Goal: Find specific page/section: Find specific page/section

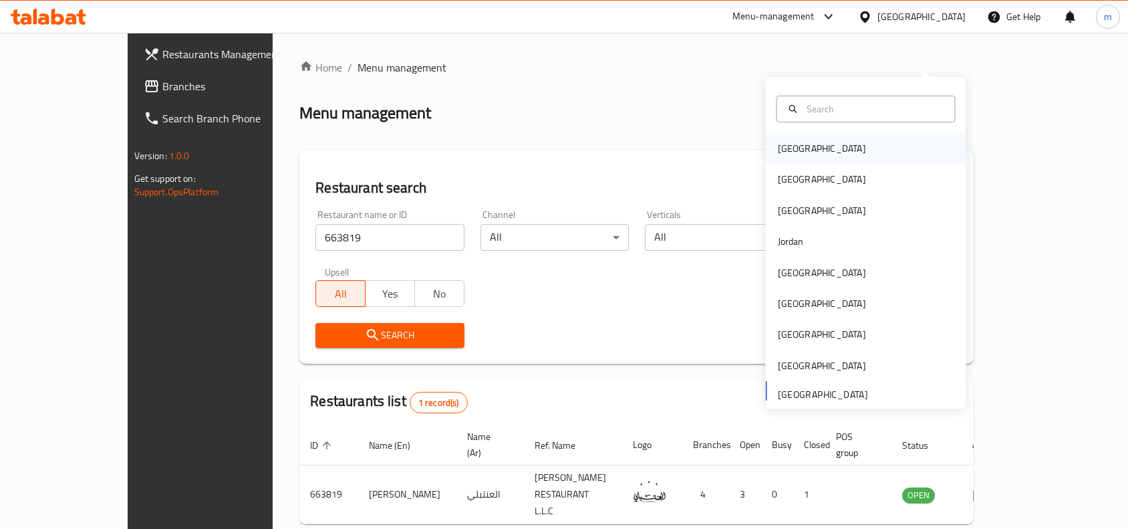
scroll to position [41, 0]
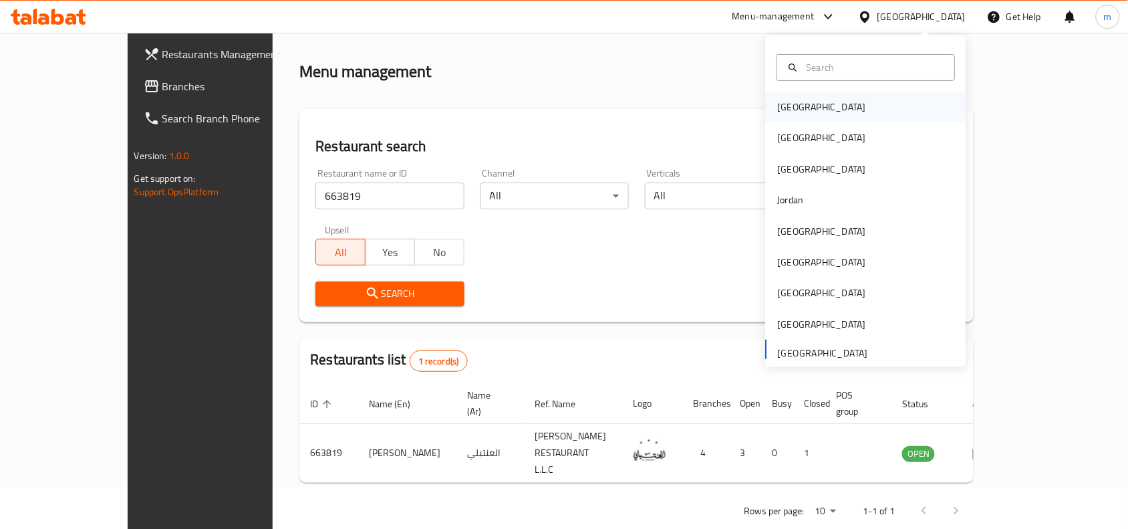
click at [798, 108] on div "Bahrain" at bounding box center [822, 107] width 110 height 31
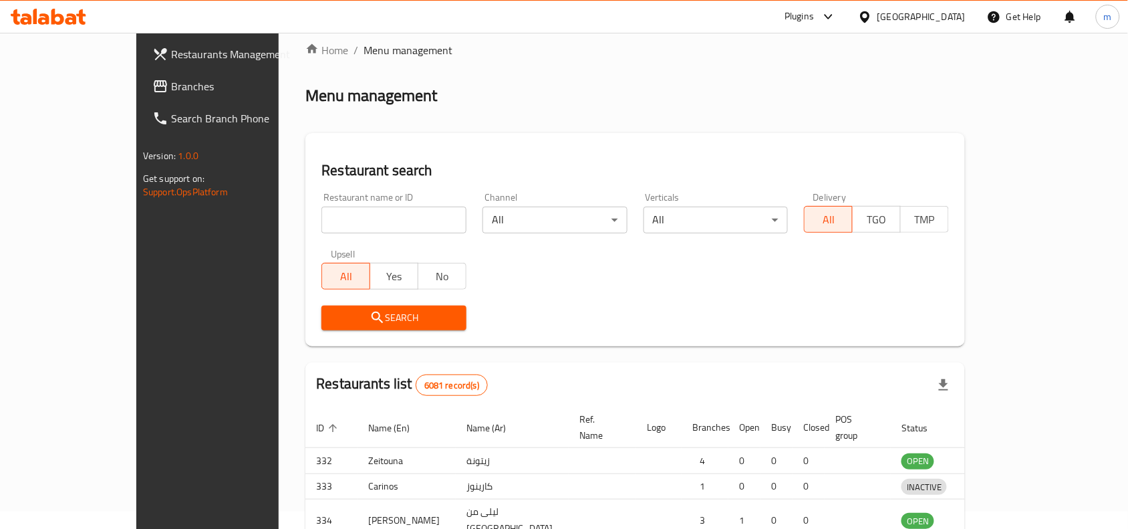
scroll to position [41, 0]
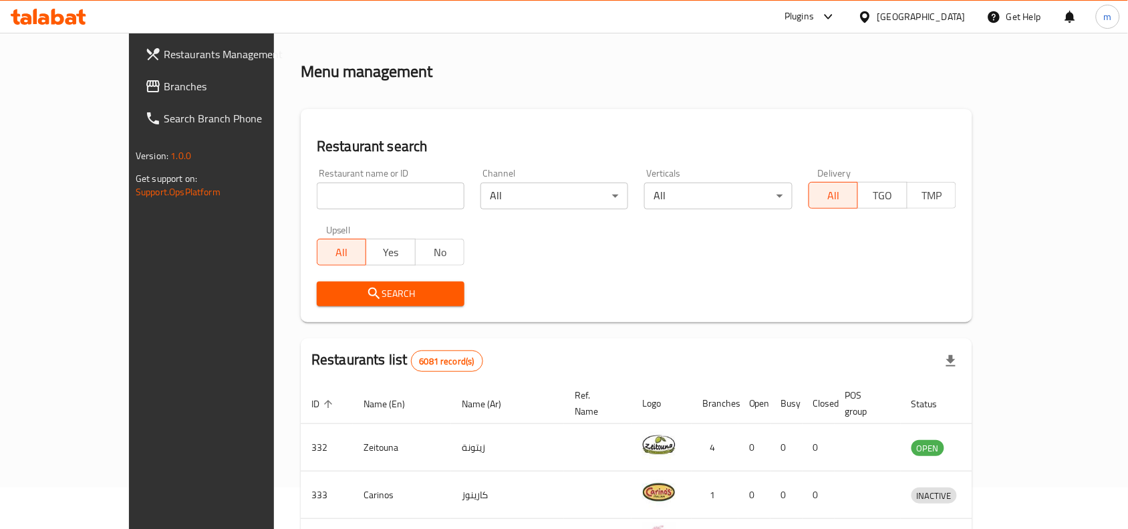
click at [164, 88] on span "Branches" at bounding box center [235, 86] width 143 height 16
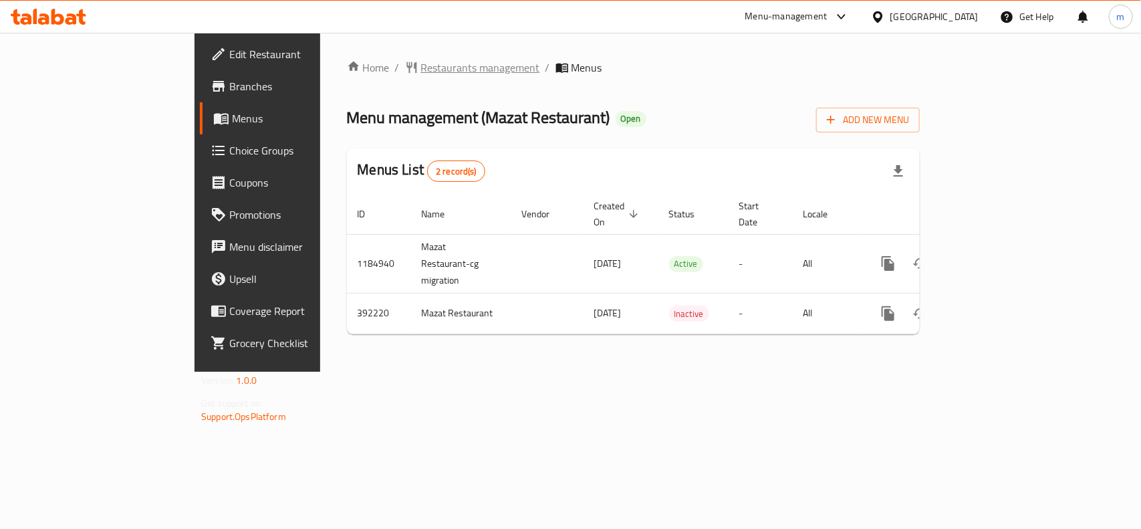
click at [421, 68] on span "Restaurants management" at bounding box center [480, 67] width 119 height 16
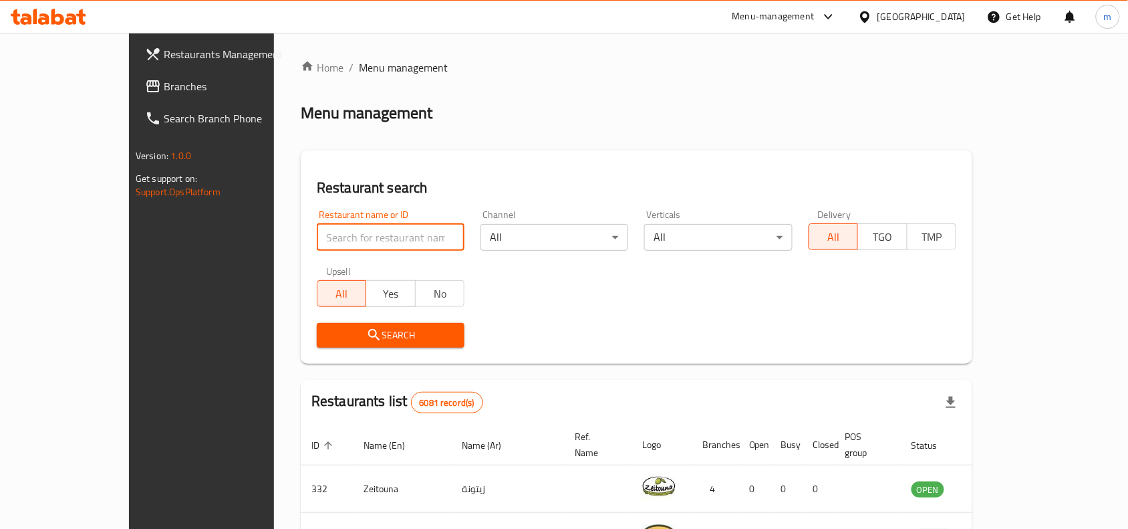
paste input "631732"
type input "631732"
click at [328, 336] on span "Search" at bounding box center [391, 335] width 126 height 17
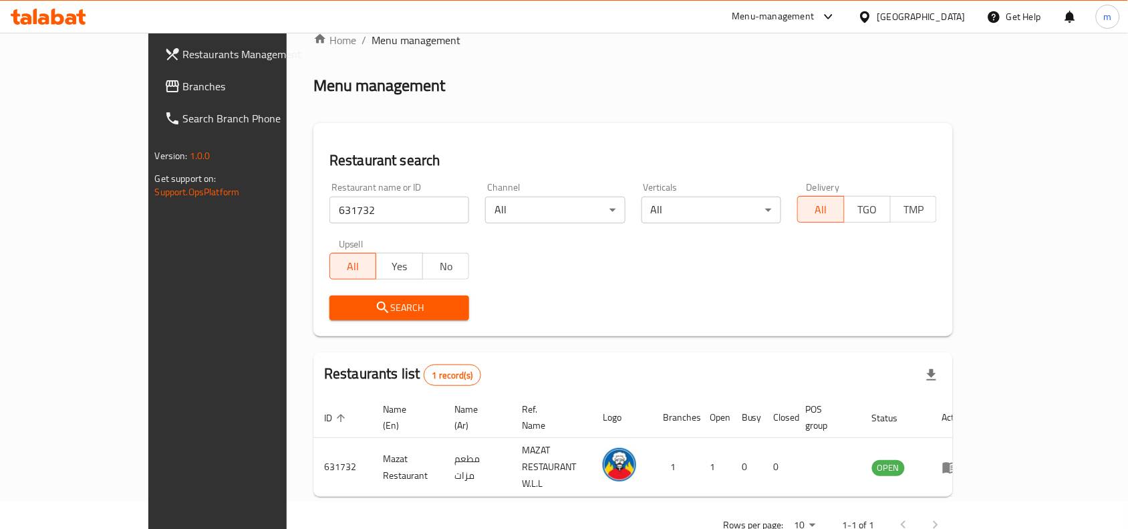
scroll to position [41, 0]
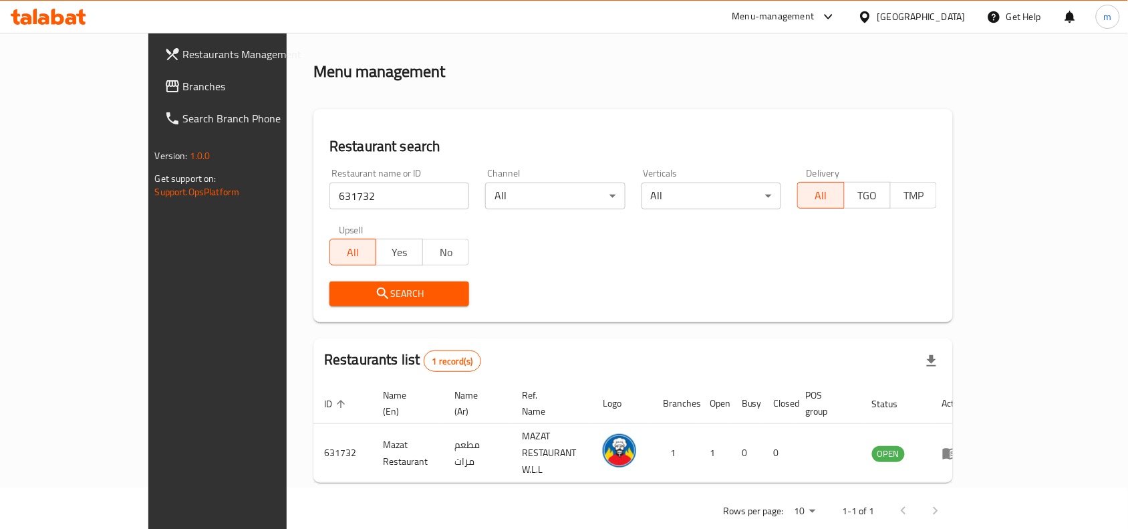
click at [878, 9] on div at bounding box center [867, 16] width 19 height 15
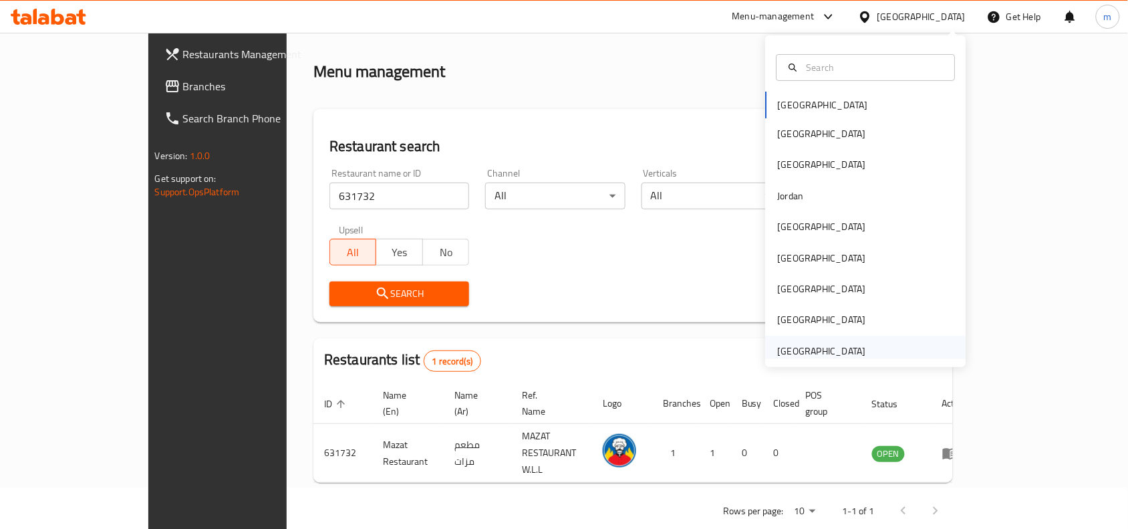
click at [790, 350] on div "United Arab Emirates" at bounding box center [822, 351] width 88 height 15
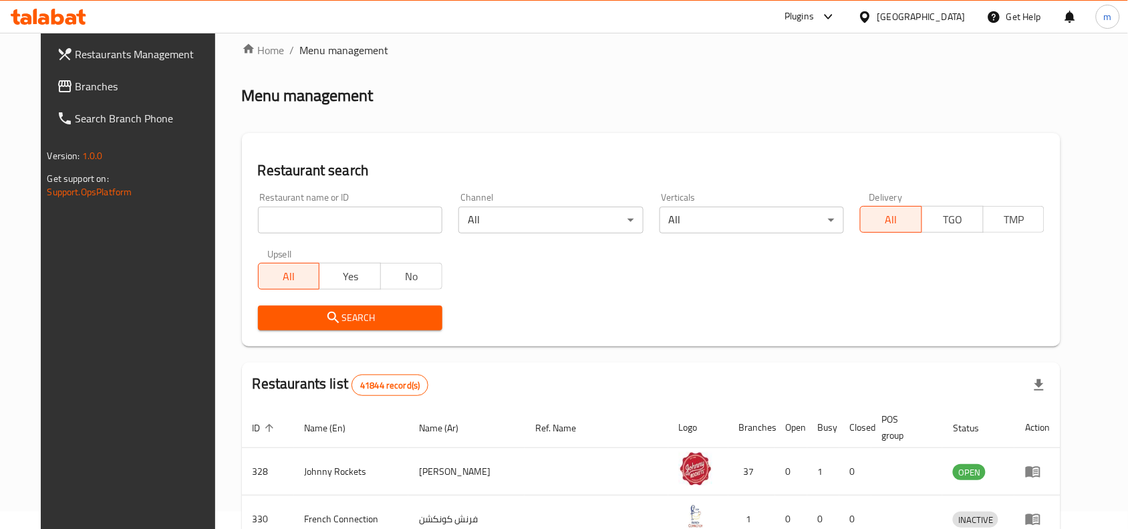
scroll to position [41, 0]
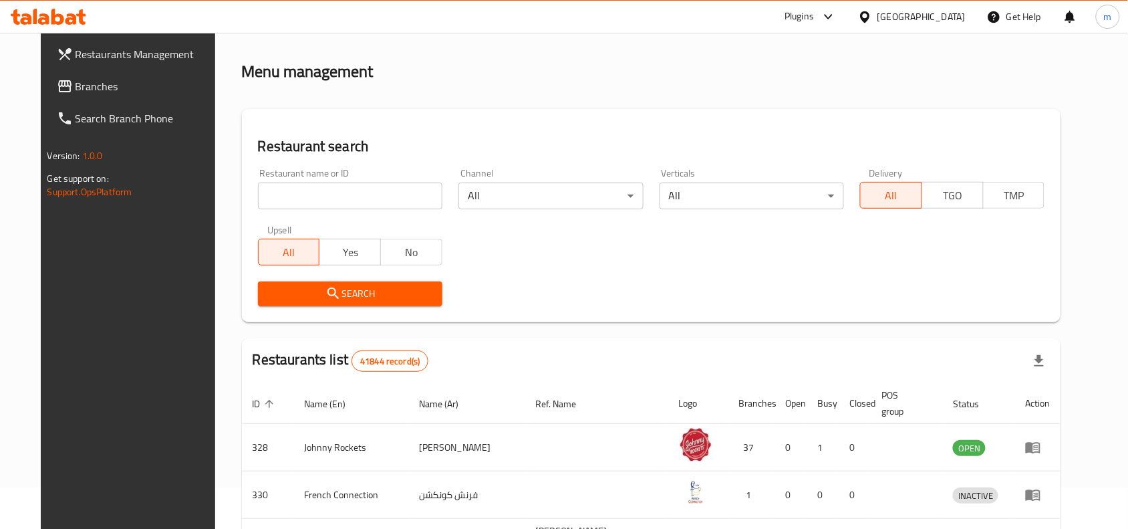
click at [82, 84] on span "Branches" at bounding box center [147, 86] width 143 height 16
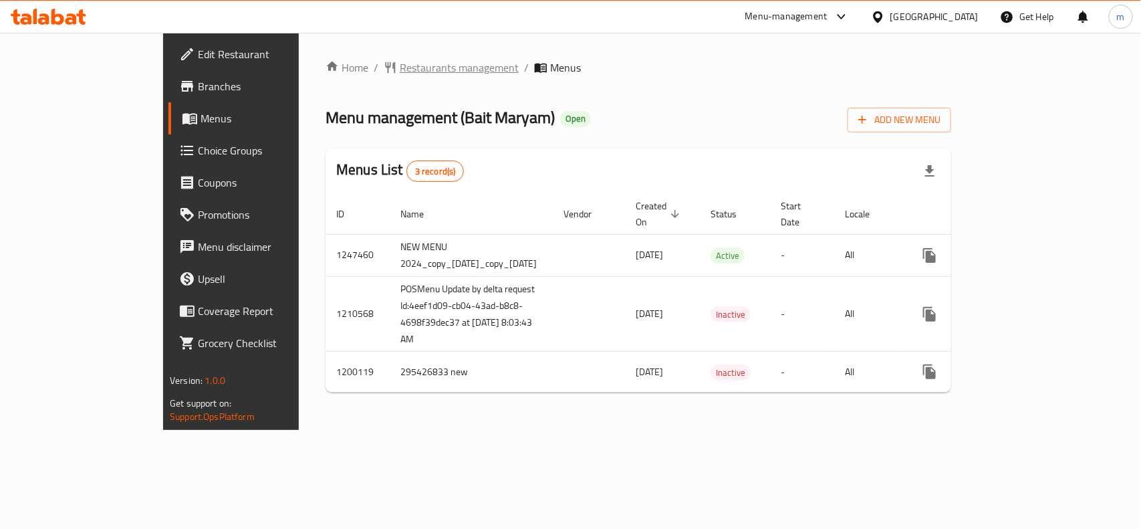
click at [400, 74] on span "Restaurants management" at bounding box center [459, 67] width 119 height 16
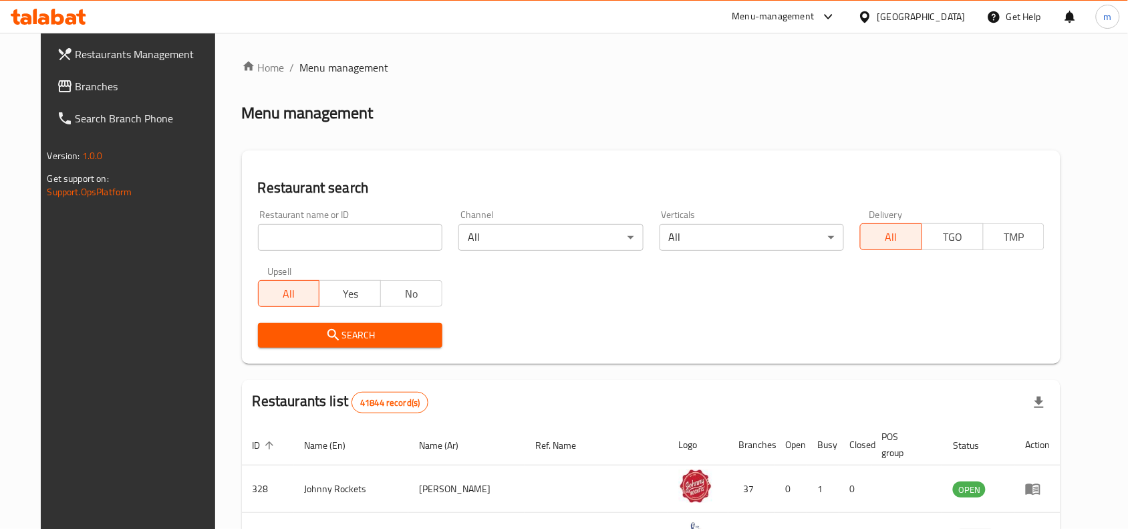
click at [312, 238] on input "search" at bounding box center [350, 237] width 185 height 27
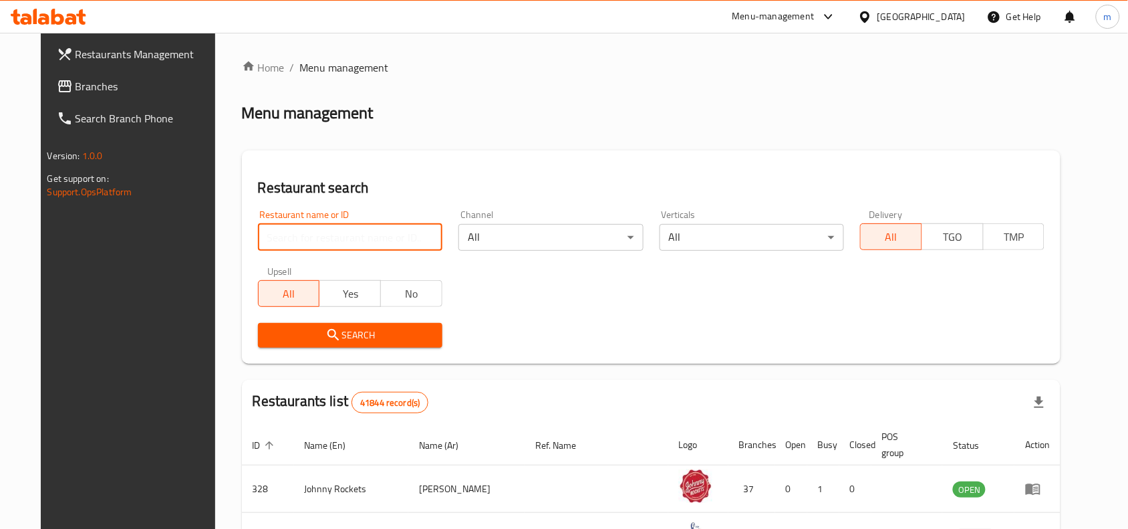
paste input "8152"
type input "8152"
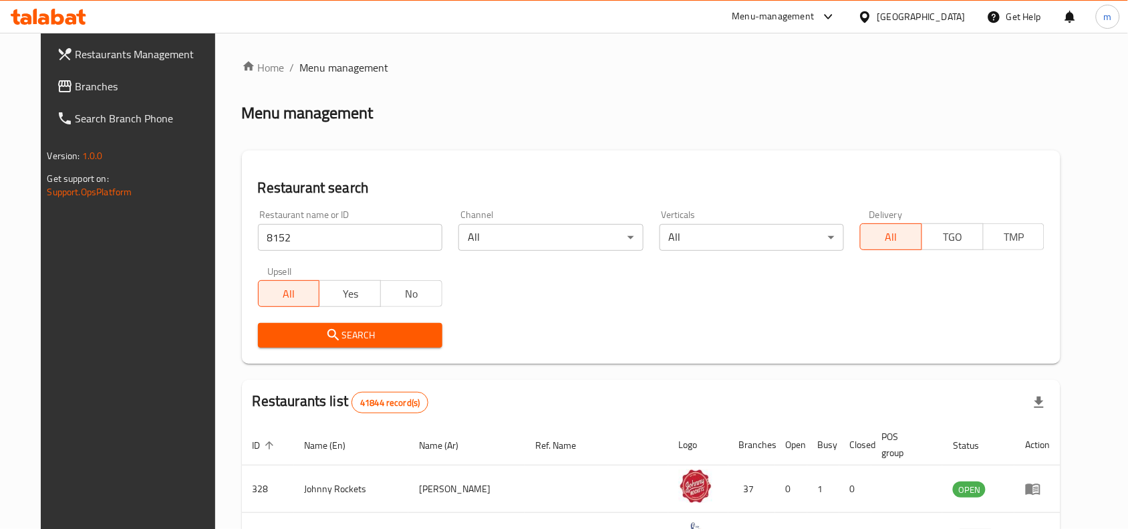
click at [339, 338] on span "Search" at bounding box center [350, 335] width 163 height 17
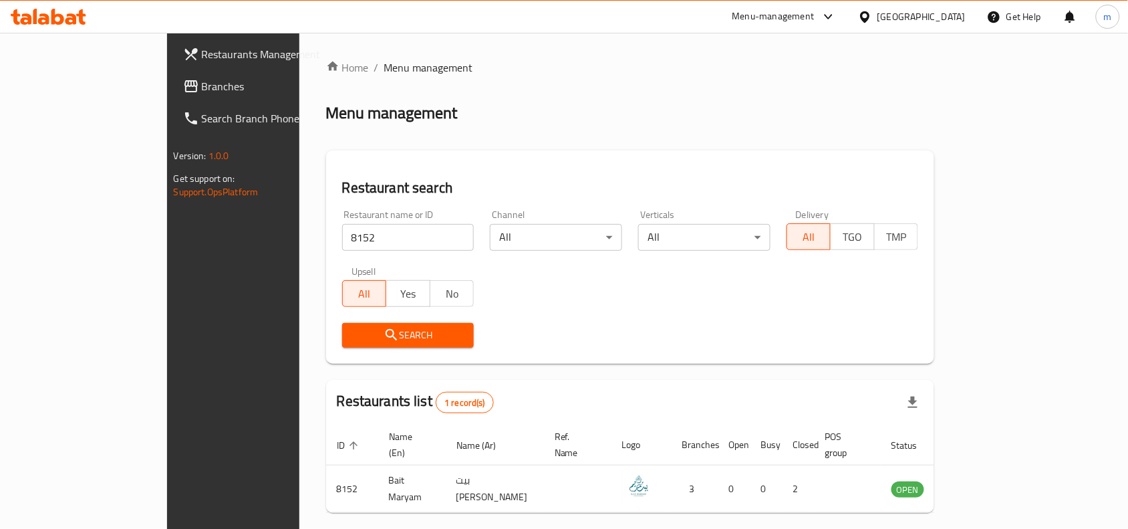
click at [202, 81] on span "Branches" at bounding box center [273, 86] width 143 height 16
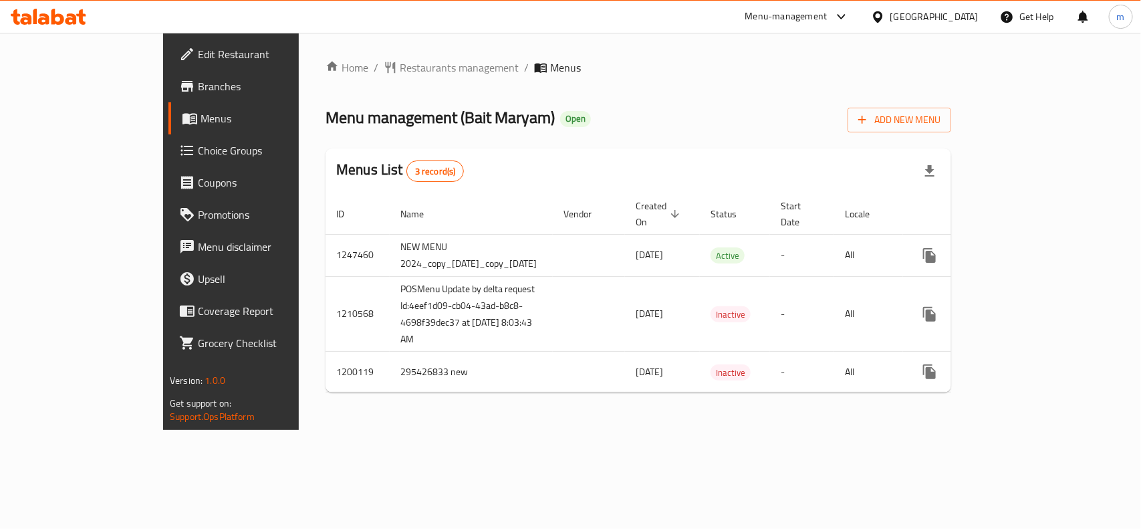
click at [400, 65] on span "Restaurants management" at bounding box center [459, 67] width 119 height 16
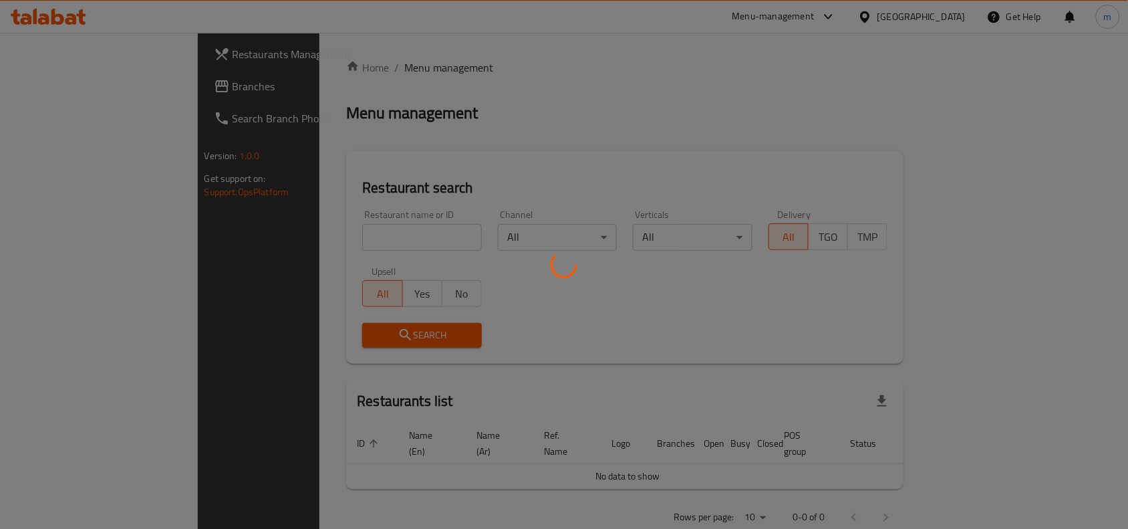
click at [322, 241] on div at bounding box center [564, 264] width 1128 height 529
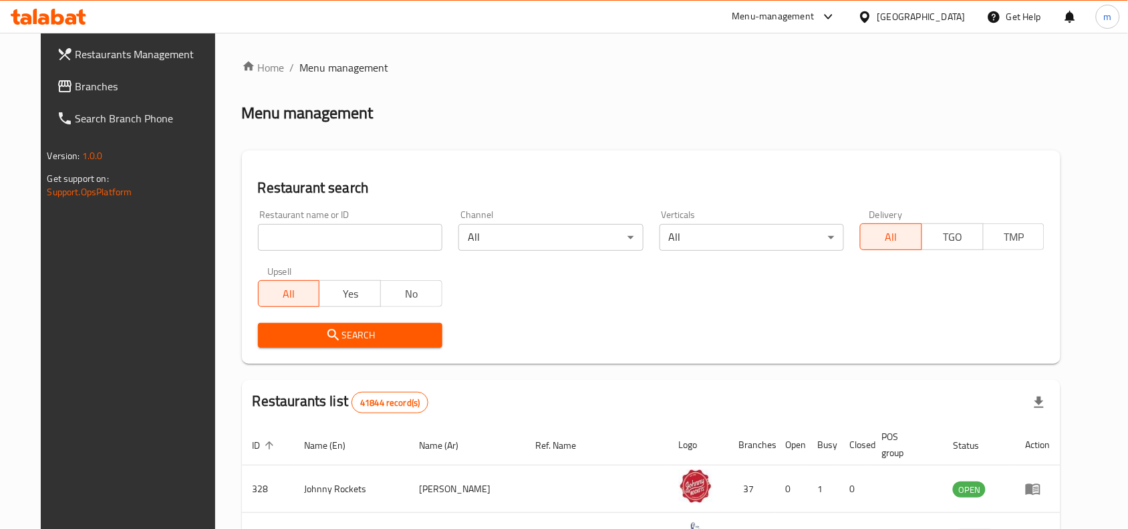
click at [348, 237] on input "search" at bounding box center [350, 237] width 185 height 27
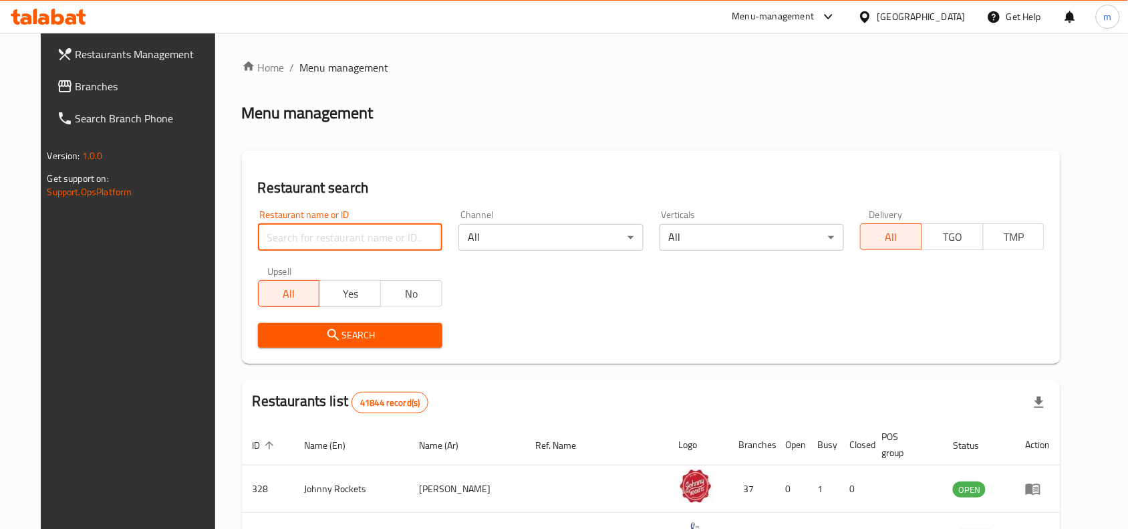
paste input "8152"
type input "8152"
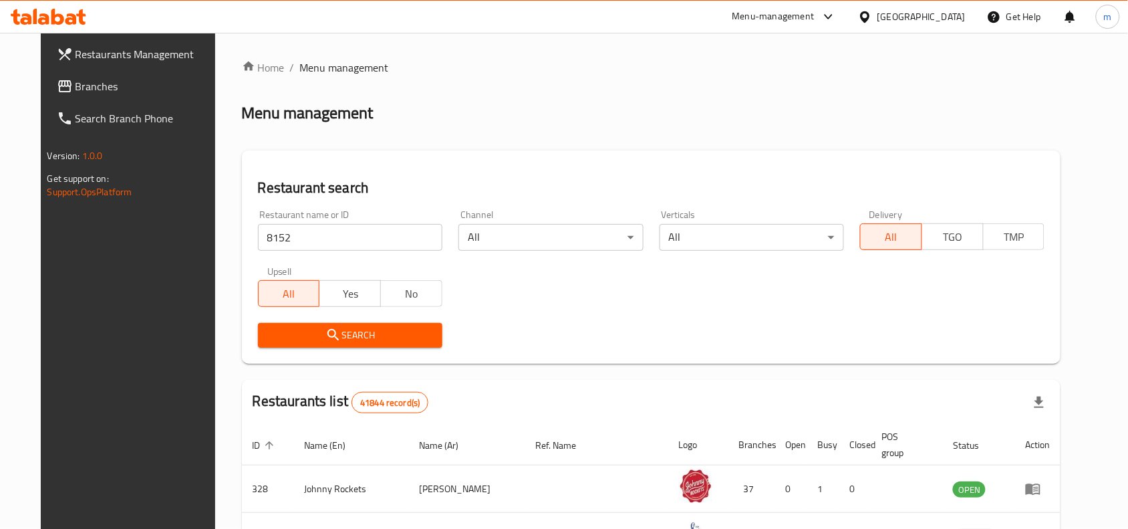
click at [339, 332] on span "Search" at bounding box center [350, 335] width 163 height 17
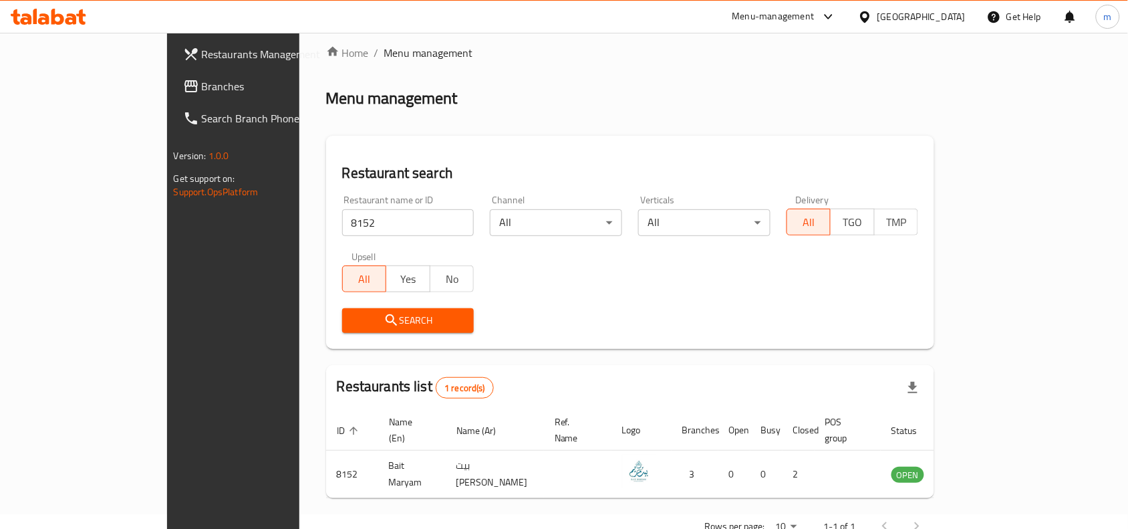
scroll to position [41, 0]
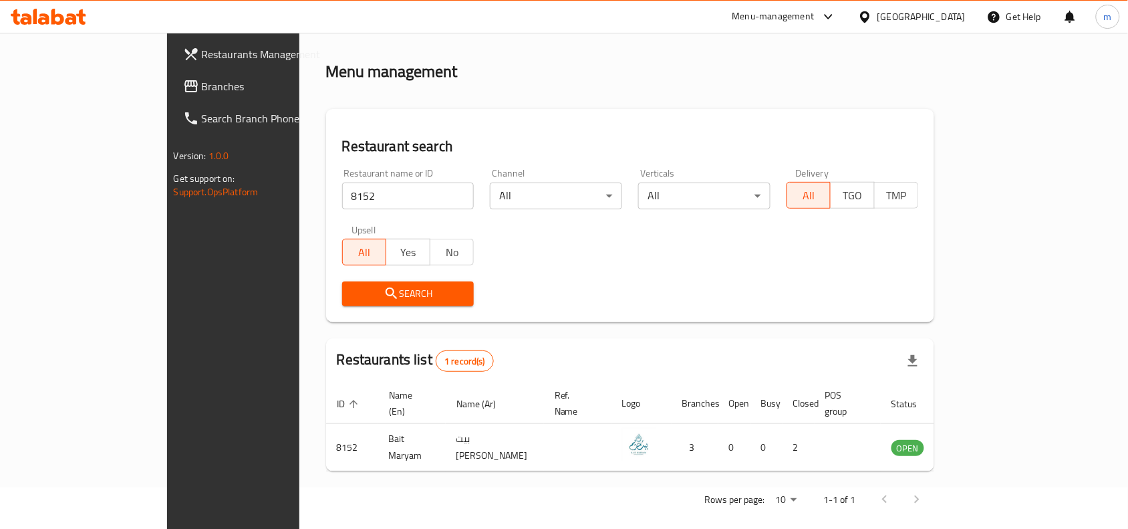
click at [892, 19] on div "[GEOGRAPHIC_DATA]" at bounding box center [922, 16] width 88 height 15
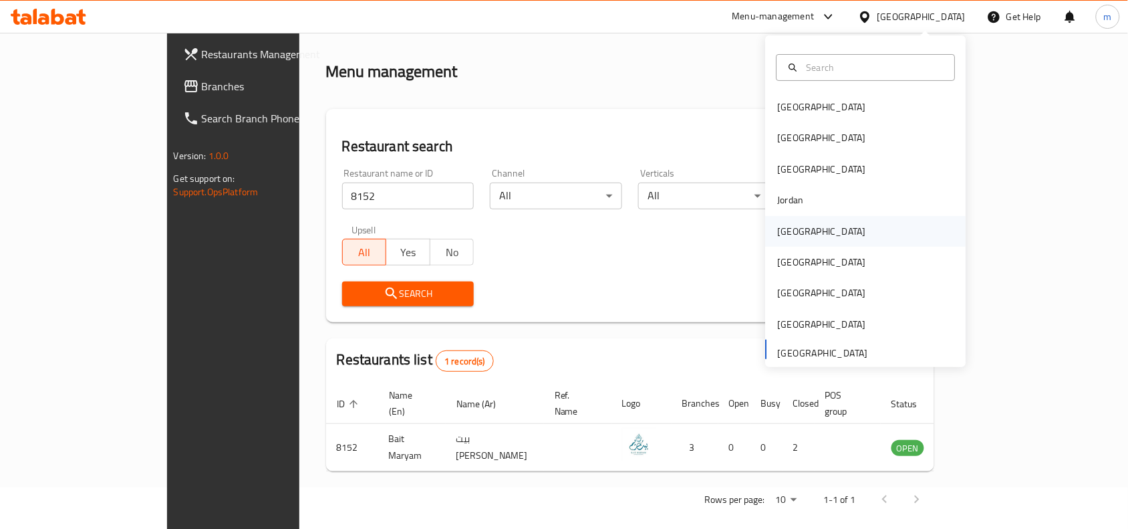
click at [810, 223] on div "[GEOGRAPHIC_DATA]" at bounding box center [866, 231] width 201 height 31
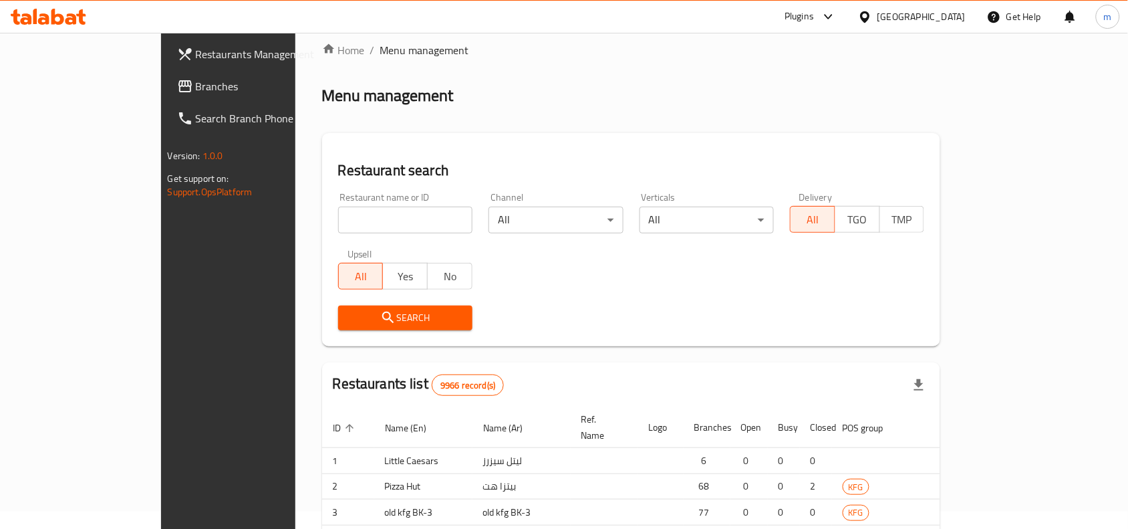
scroll to position [41, 0]
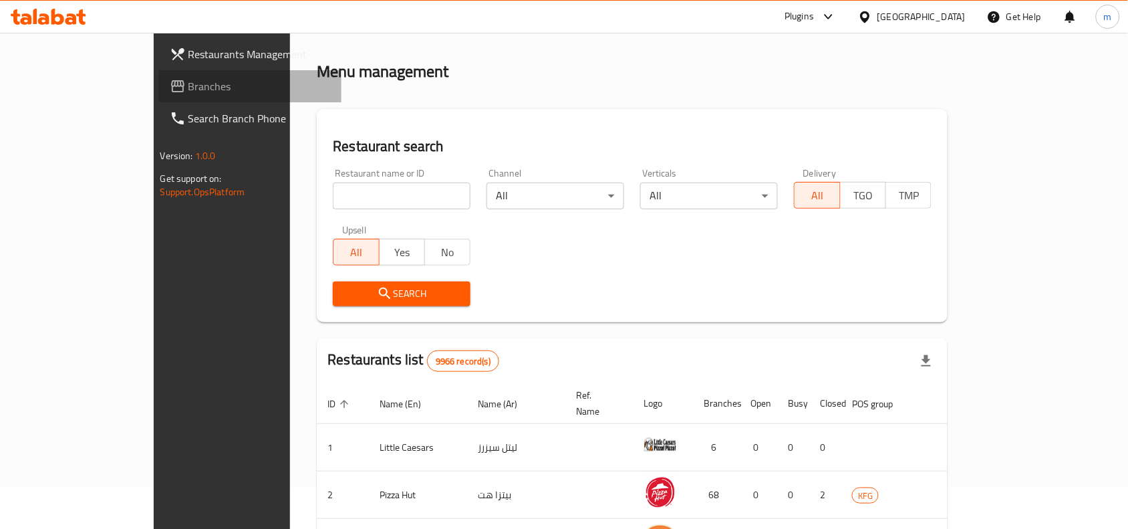
click at [189, 86] on span "Branches" at bounding box center [260, 86] width 143 height 16
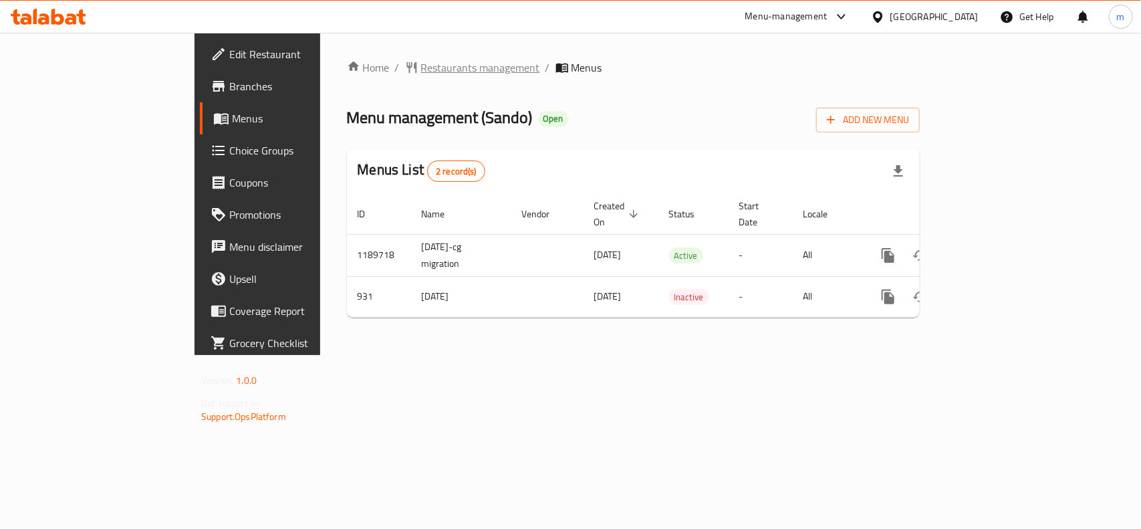
click at [421, 67] on span "Restaurants management" at bounding box center [480, 67] width 119 height 16
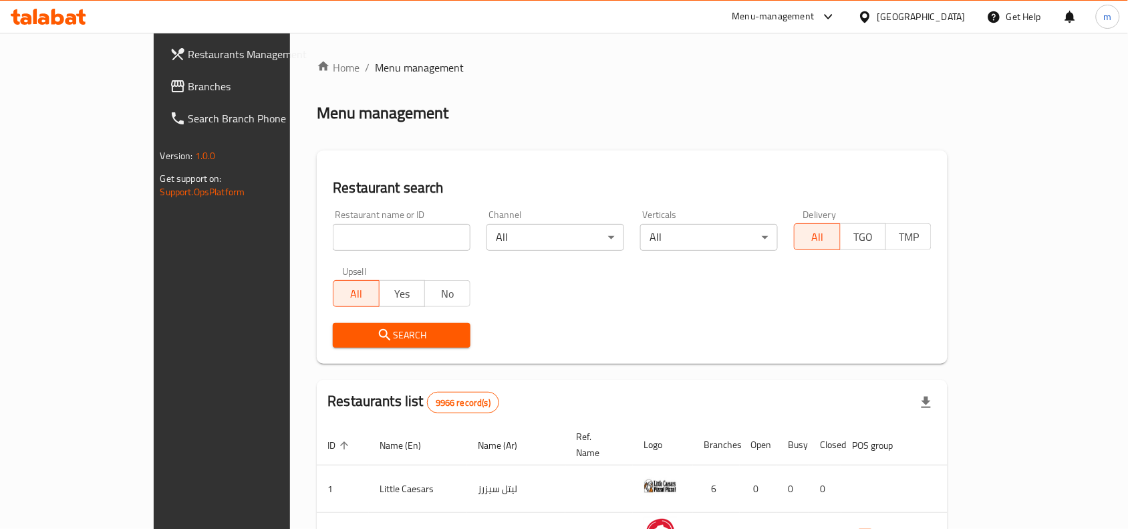
click at [358, 244] on input "search" at bounding box center [402, 237] width 138 height 27
paste input "630"
type input "630"
click at [372, 339] on span "Search" at bounding box center [402, 335] width 116 height 17
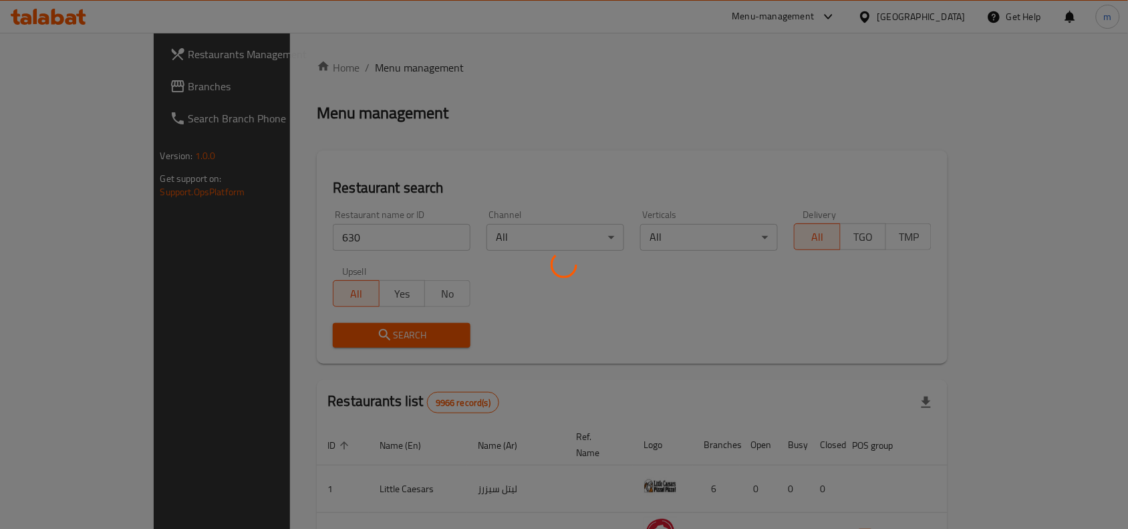
scroll to position [21, 0]
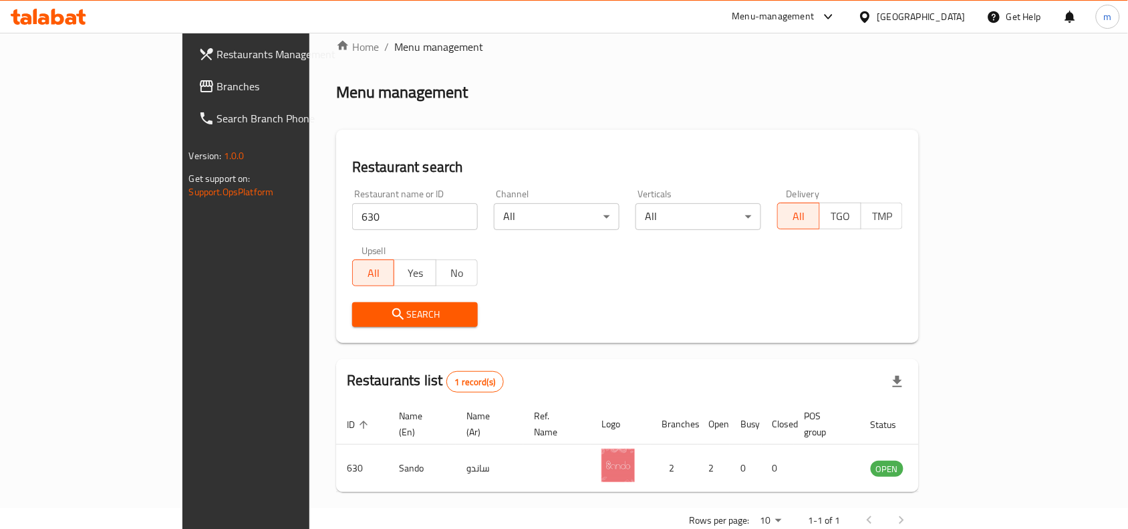
click at [872, 15] on icon at bounding box center [865, 17] width 14 height 14
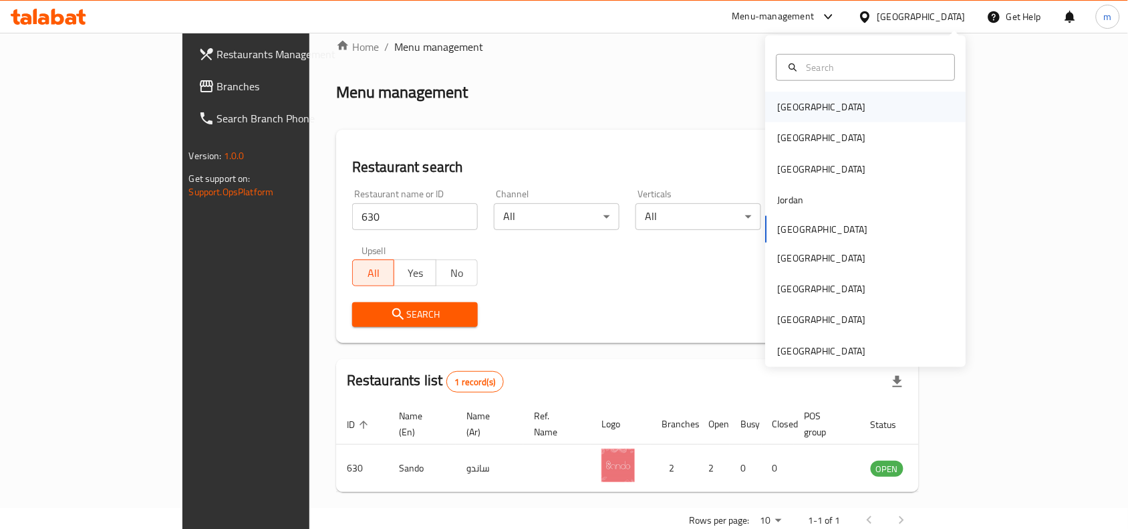
click at [790, 108] on div "Bahrain" at bounding box center [822, 107] width 88 height 15
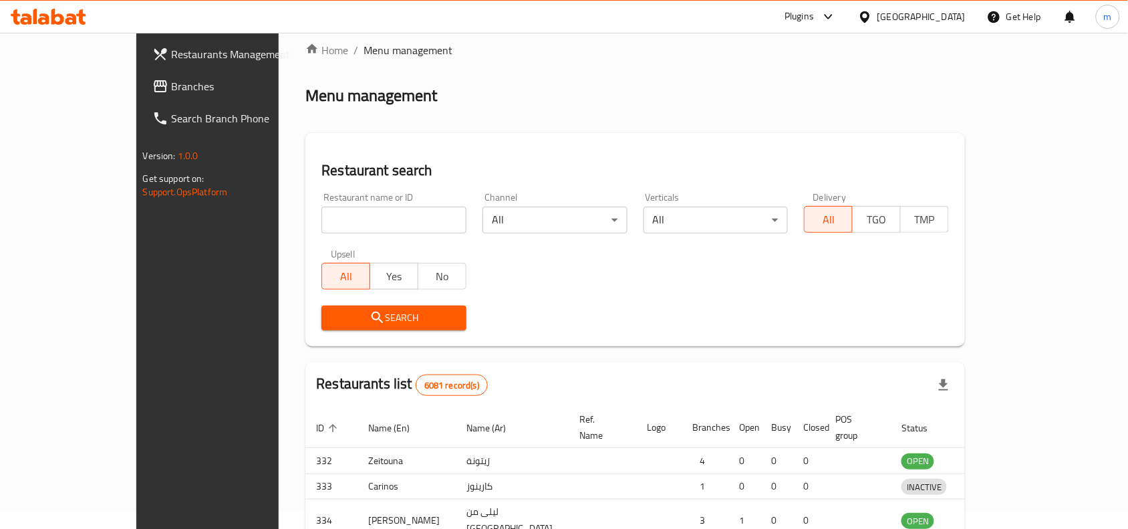
scroll to position [21, 0]
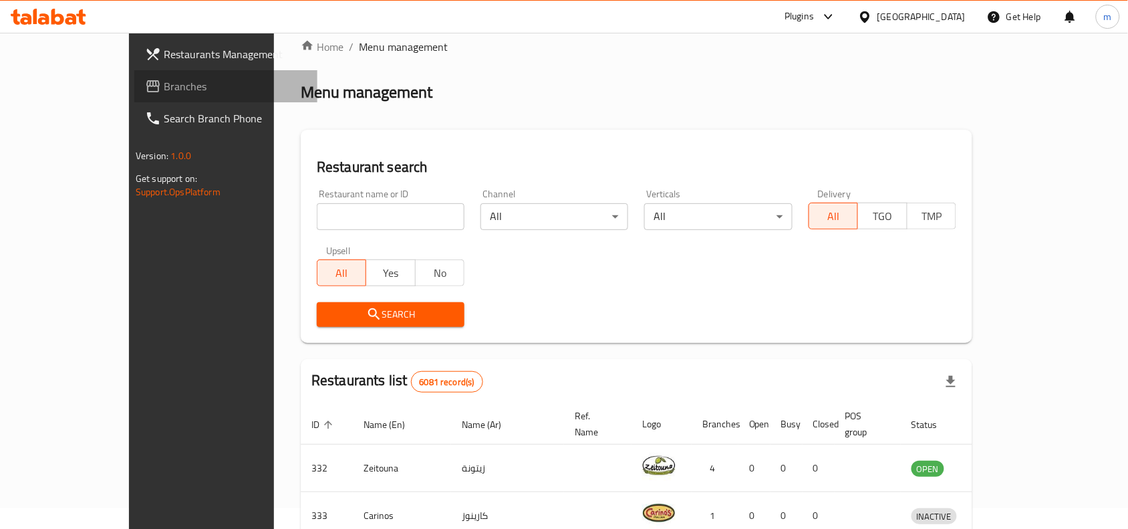
click at [164, 86] on span "Branches" at bounding box center [235, 86] width 143 height 16
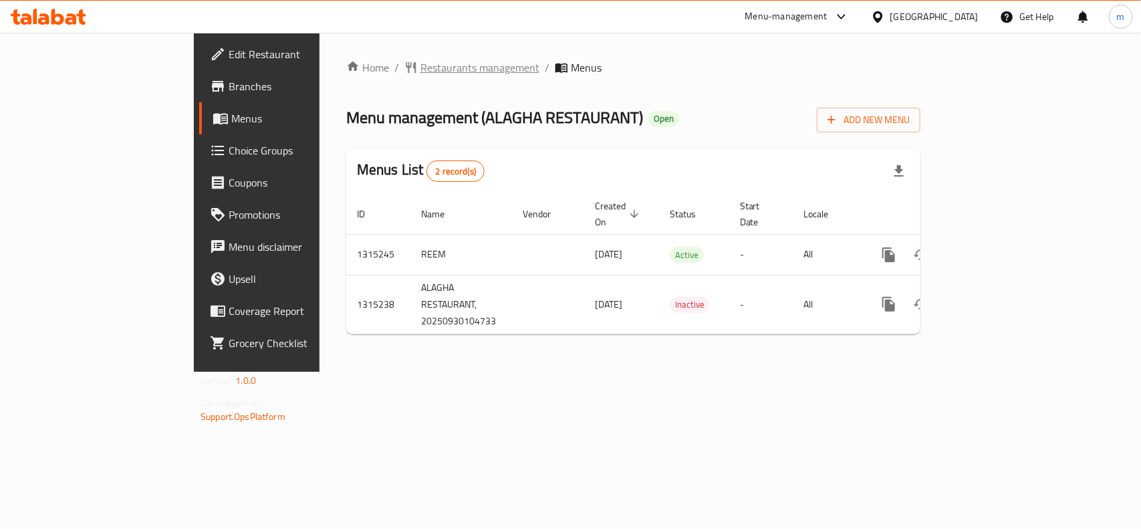
click at [420, 69] on span "Restaurants management" at bounding box center [479, 67] width 119 height 16
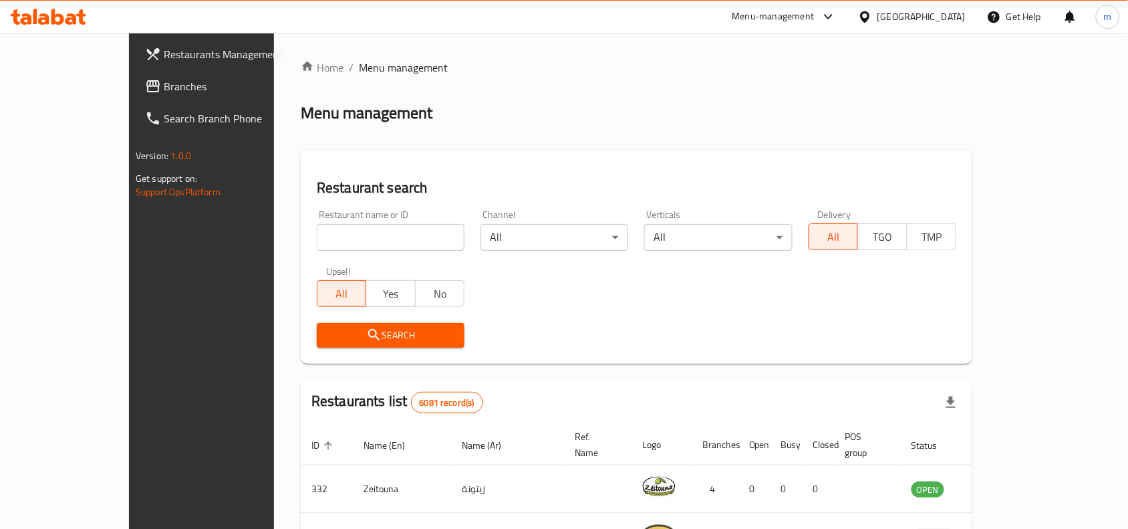
click at [364, 241] on input "search" at bounding box center [391, 237] width 148 height 27
paste input "707239"
type input "707239"
click at [362, 336] on span "Search" at bounding box center [391, 335] width 126 height 17
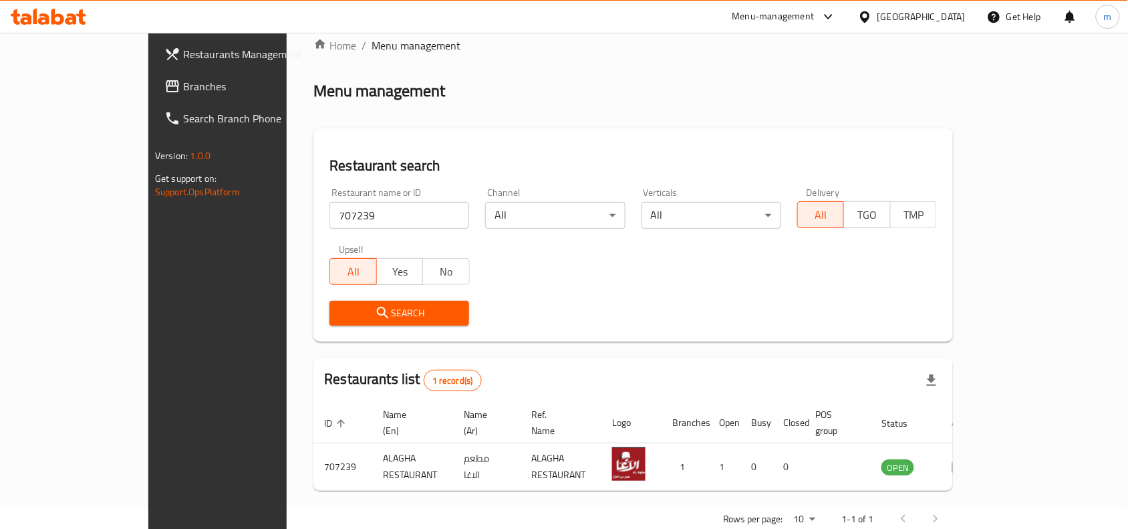
scroll to position [41, 0]
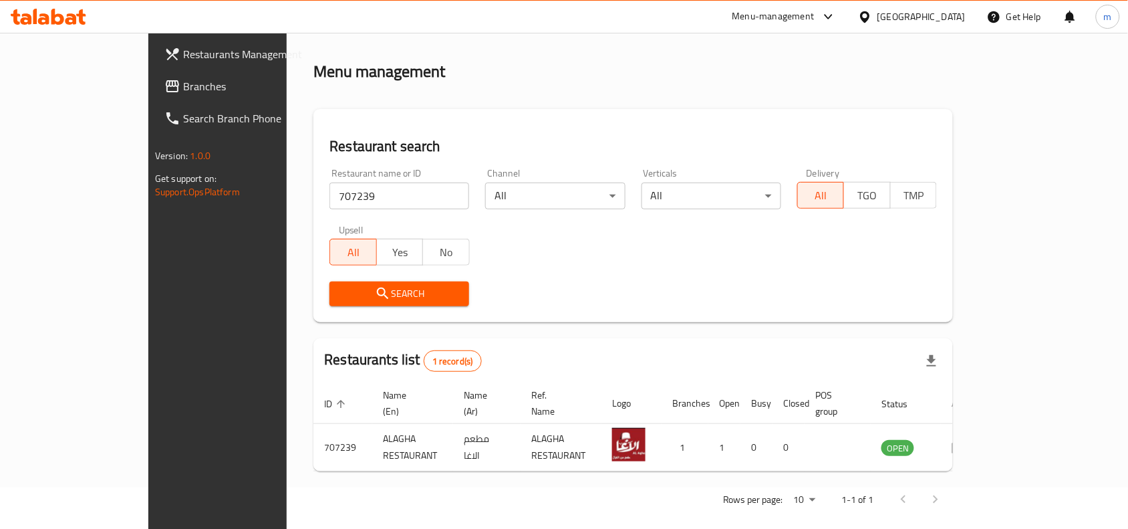
click at [937, 21] on div "Bahrain" at bounding box center [922, 16] width 88 height 15
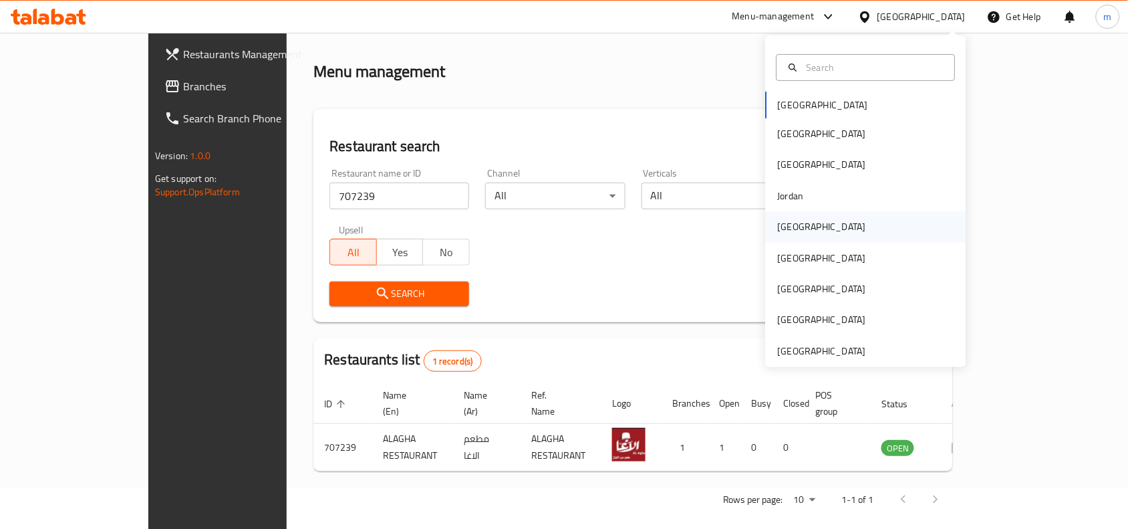
click at [800, 226] on div "[GEOGRAPHIC_DATA]" at bounding box center [822, 226] width 110 height 31
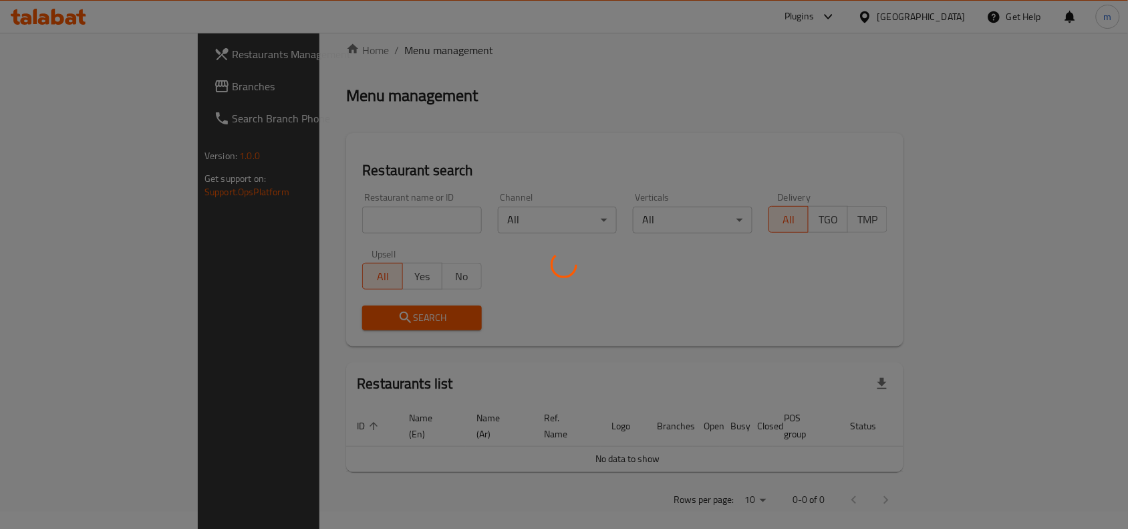
scroll to position [41, 0]
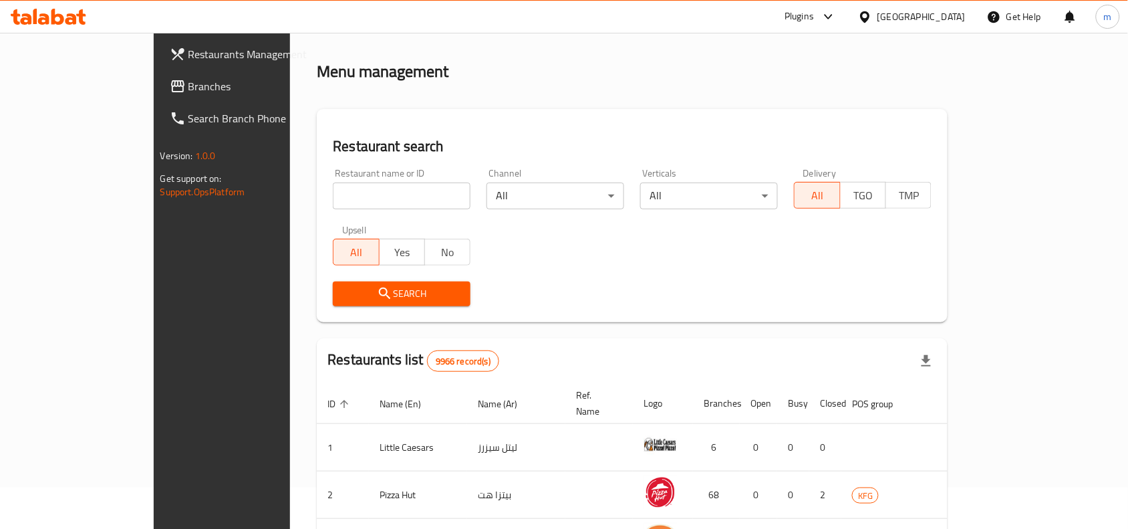
click at [189, 92] on span "Branches" at bounding box center [260, 86] width 143 height 16
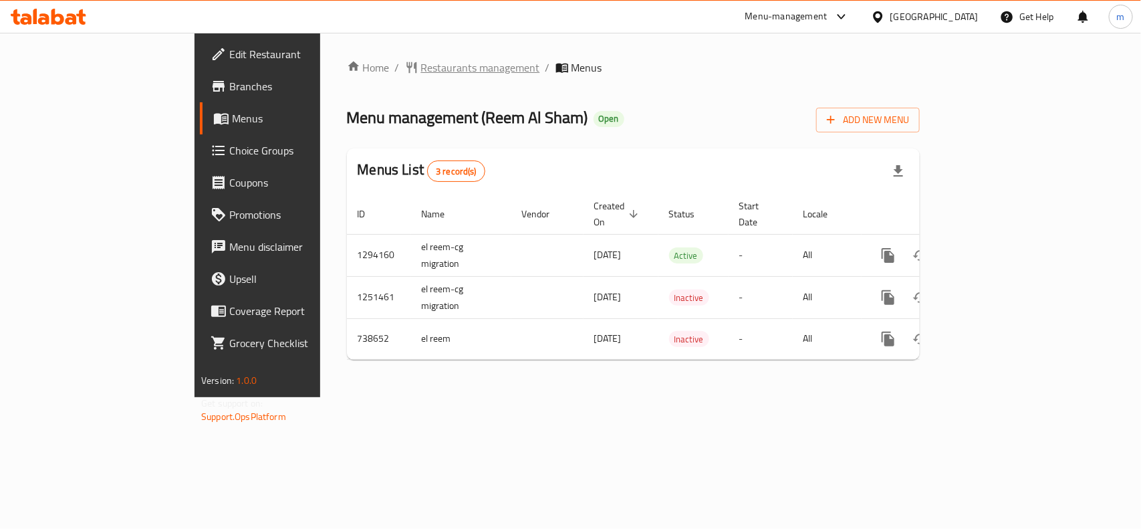
click at [421, 70] on span "Restaurants management" at bounding box center [480, 67] width 119 height 16
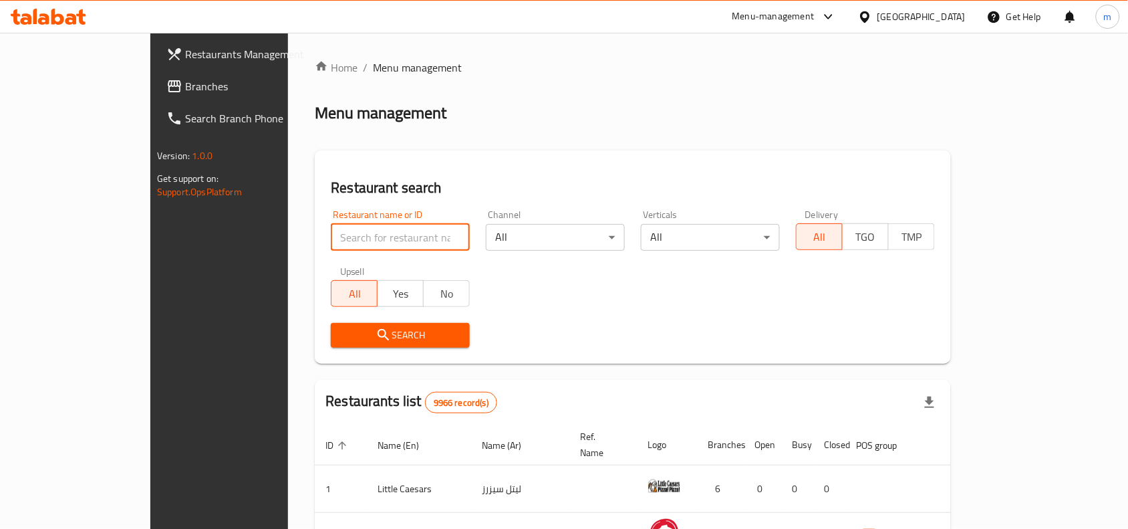
click at [332, 235] on input "search" at bounding box center [400, 237] width 139 height 27
paste input "647644"
type input "647644"
click at [342, 341] on span "Search" at bounding box center [401, 335] width 118 height 17
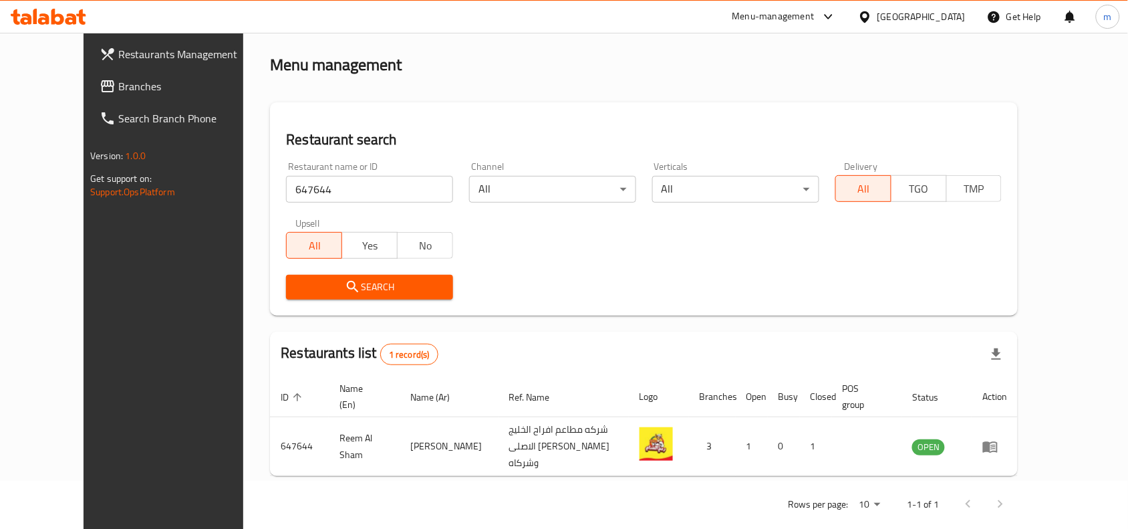
scroll to position [57, 0]
